Goal: Download file/media: Download file/media

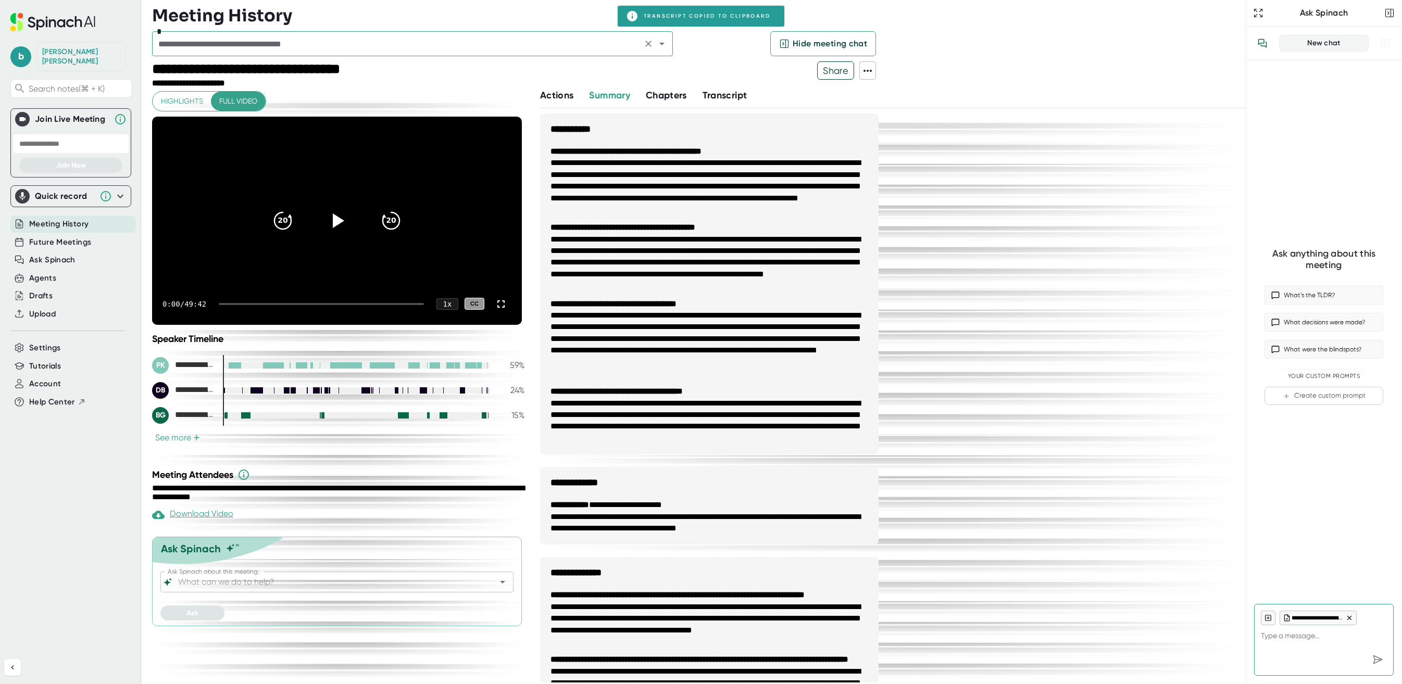
click at [242, 45] on input "text" at bounding box center [397, 43] width 484 height 15
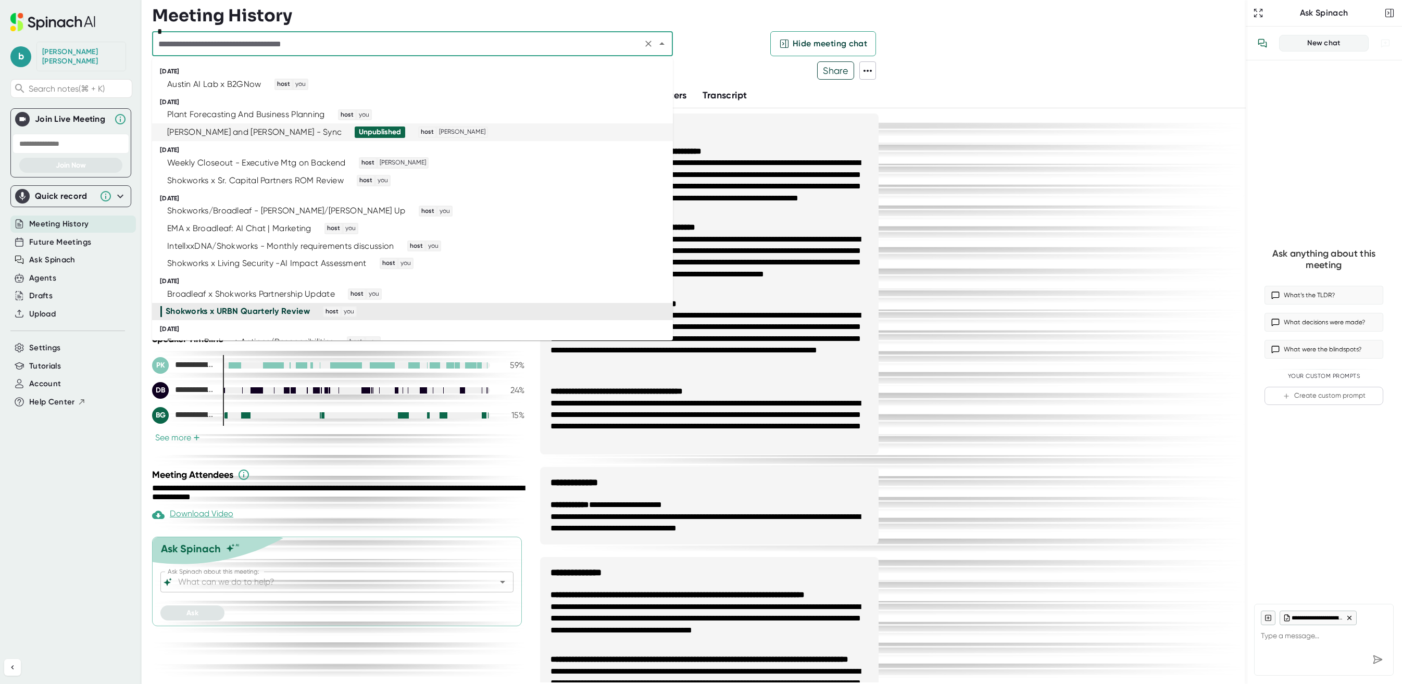
click at [325, 135] on div "[PERSON_NAME] and [PERSON_NAME] - Sync" at bounding box center [254, 132] width 174 height 10
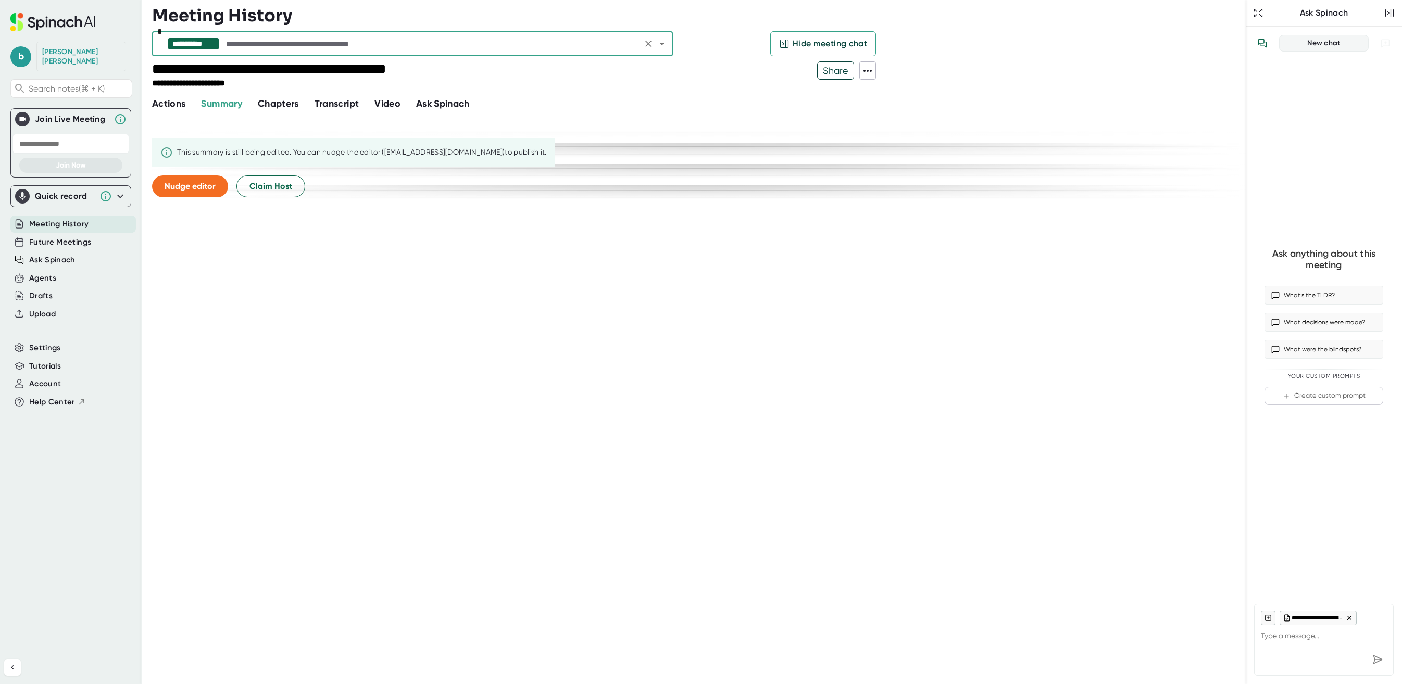
click at [866, 71] on icon at bounding box center [867, 71] width 8 height 2
click at [910, 108] on div "Copy Transcript" at bounding box center [913, 109] width 65 height 10
click at [867, 69] on icon at bounding box center [867, 71] width 12 height 12
click at [891, 125] on div "Download Transcript" at bounding box center [923, 126] width 84 height 10
click at [437, 45] on input "text" at bounding box center [431, 43] width 415 height 15
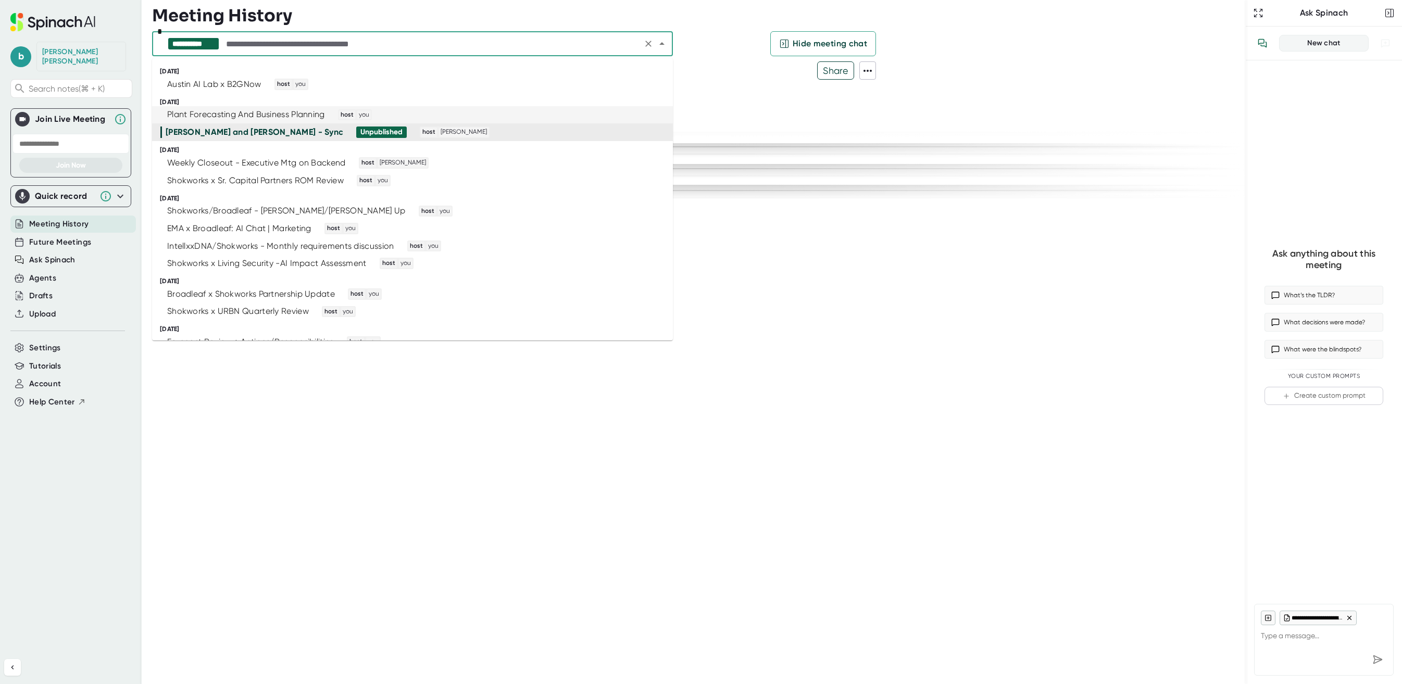
click at [304, 116] on div "Plant Forecasting And Business Planning" at bounding box center [246, 114] width 158 height 10
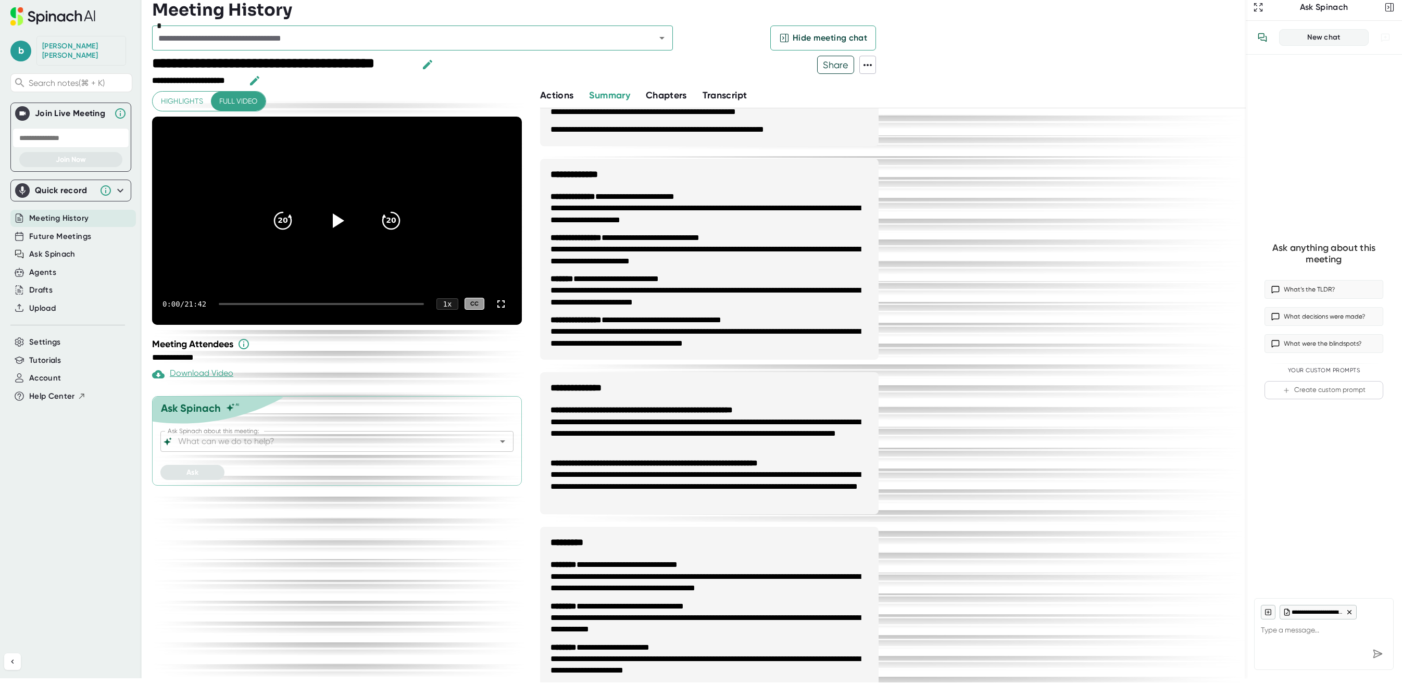
scroll to position [441, 0]
